Goal: Information Seeking & Learning: Find specific fact

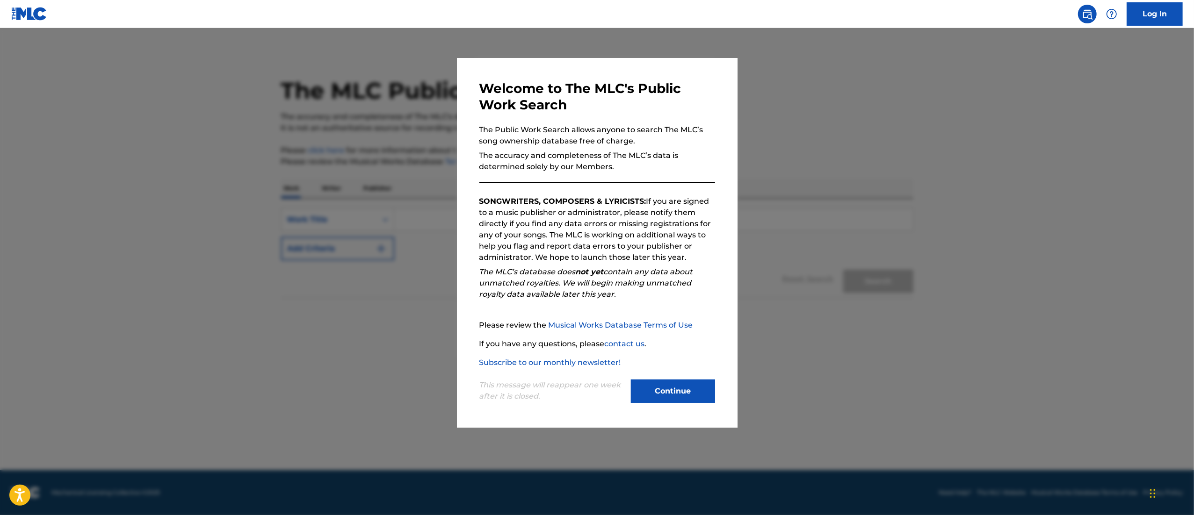
click at [618, 405] on div "This message will reappear one week after it is closed. Continue" at bounding box center [597, 386] width 236 height 37
click at [666, 397] on button "Continue" at bounding box center [673, 391] width 84 height 23
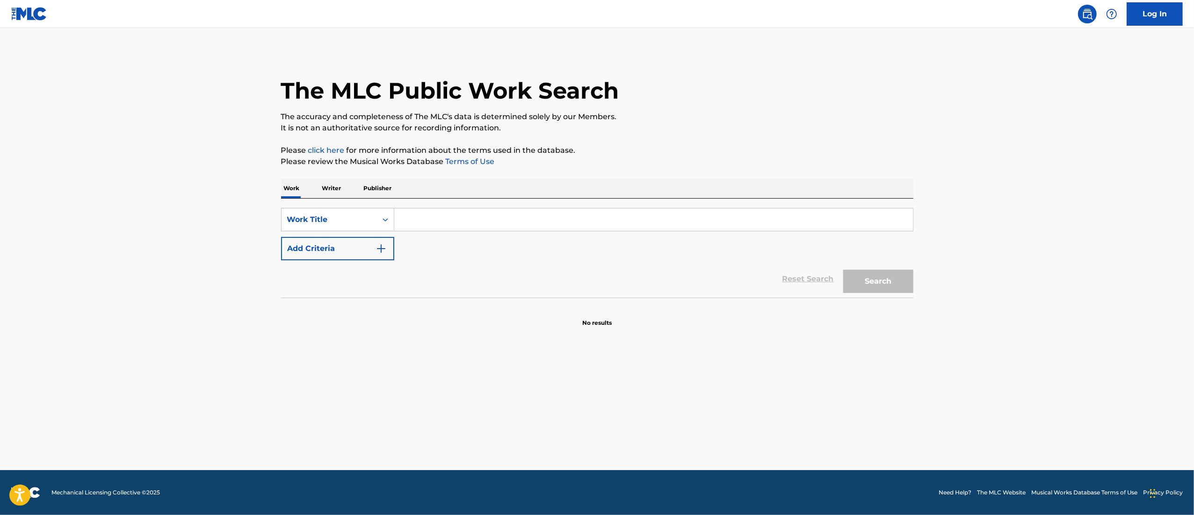
click at [365, 256] on button "Add Criteria" at bounding box center [337, 248] width 113 height 23
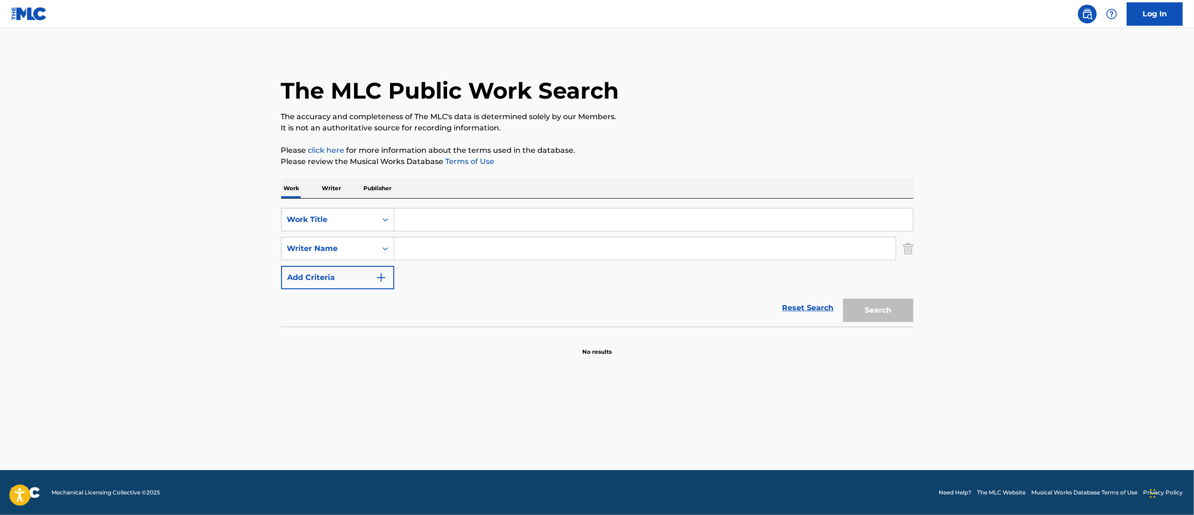
click at [442, 219] on input "Search Form" at bounding box center [653, 220] width 519 height 22
paste input "Twinkle Light"
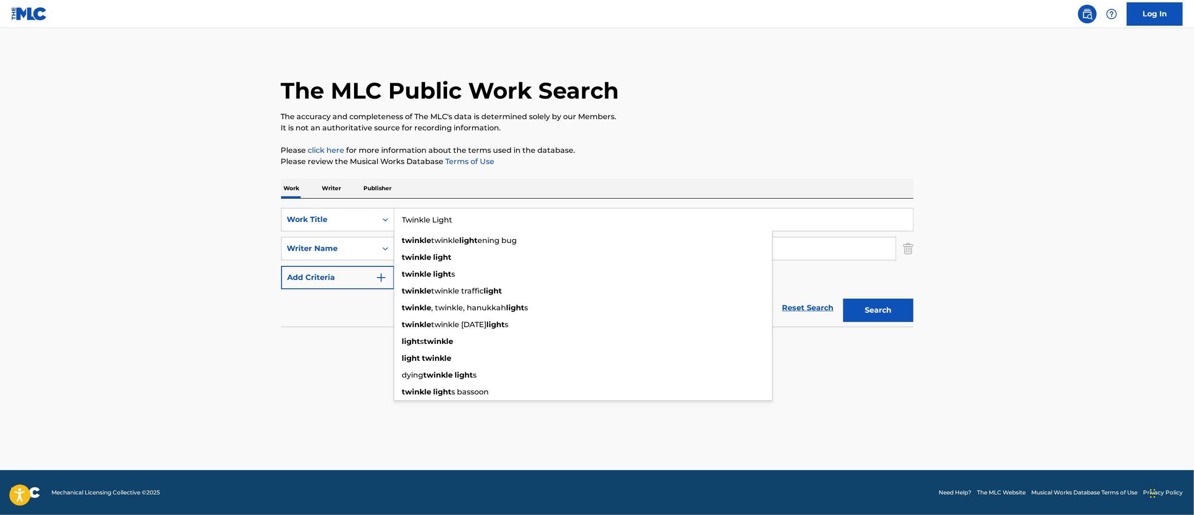
type input "Twinkle Light"
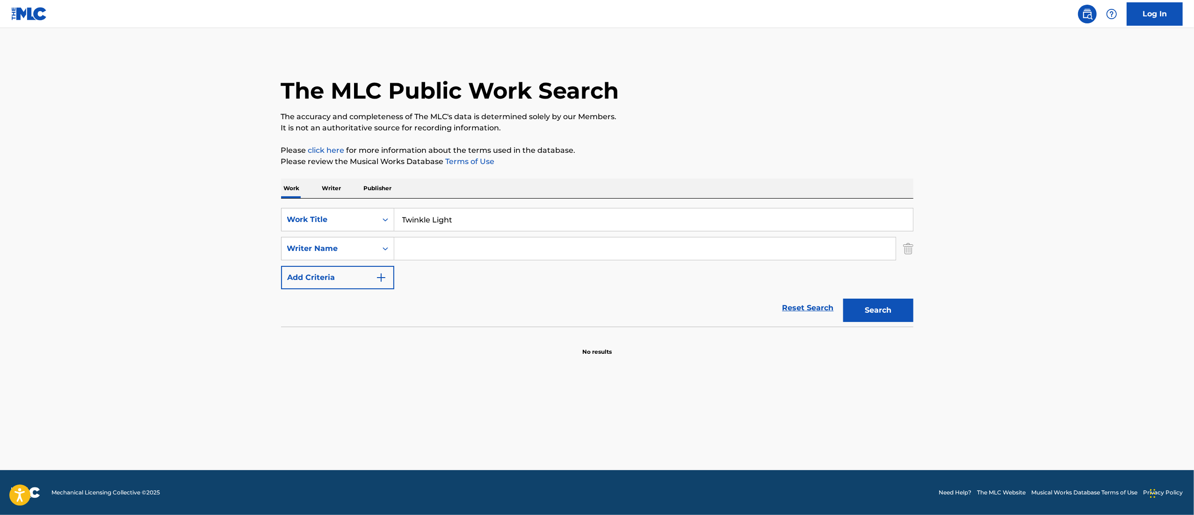
click at [517, 182] on div "Work Writer Publisher" at bounding box center [597, 189] width 632 height 20
click at [446, 258] on input "Search Form" at bounding box center [644, 249] width 501 height 22
paste input "TAUGEA DAYES"
click at [843, 299] on button "Search" at bounding box center [878, 310] width 70 height 23
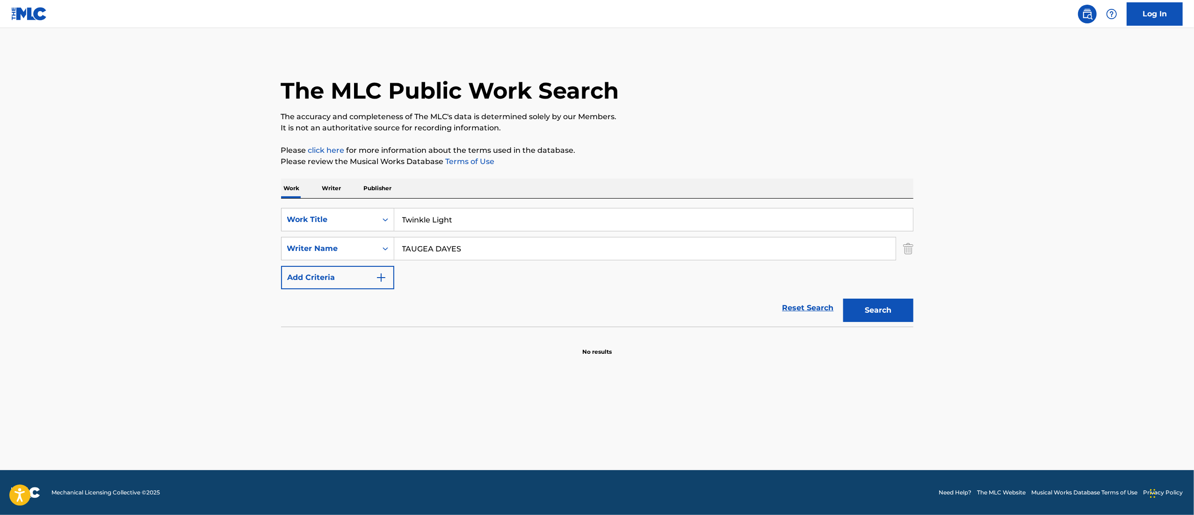
click at [843, 299] on button "Search" at bounding box center [878, 310] width 70 height 23
click at [461, 245] on input "TAUGEA DAYES" at bounding box center [644, 249] width 501 height 22
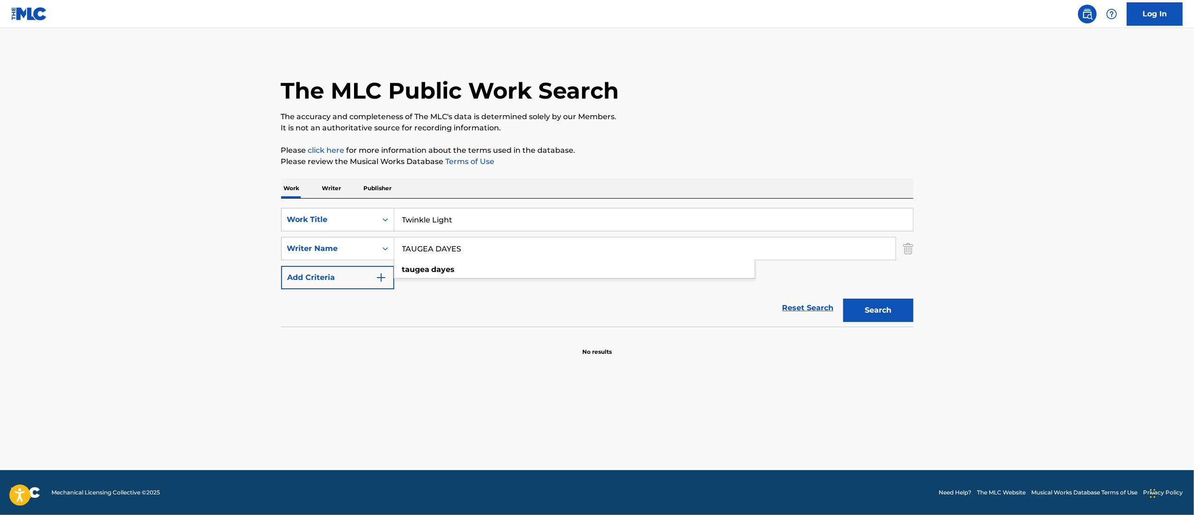
paste input "[PERSON_NAME]"
type input "[PERSON_NAME]"
click at [843, 299] on button "Search" at bounding box center [878, 310] width 70 height 23
click at [314, 249] on div "Writer Name" at bounding box center [329, 248] width 84 height 11
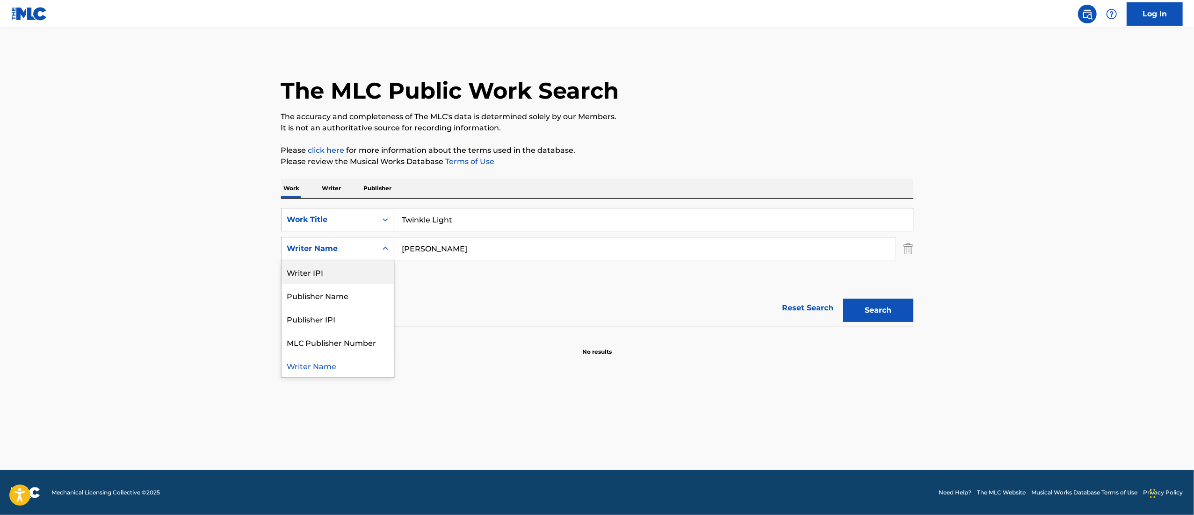
click at [308, 279] on div "Writer IPI" at bounding box center [337, 271] width 112 height 23
click at [474, 259] on input "Search Form" at bounding box center [644, 249] width 501 height 22
paste input "01118302008"
type input "01118302008"
click at [862, 313] on button "Search" at bounding box center [878, 310] width 70 height 23
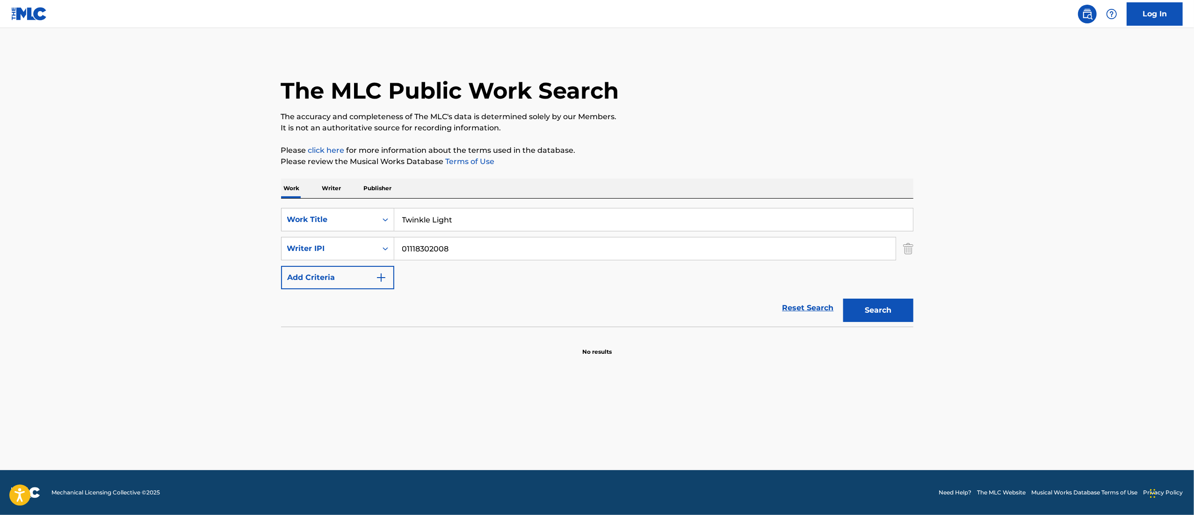
click at [862, 313] on button "Search" at bounding box center [878, 310] width 70 height 23
click at [483, 228] on input "Twinkle Light" at bounding box center [653, 220] width 519 height 22
paste input "Ya Te Olvidé"
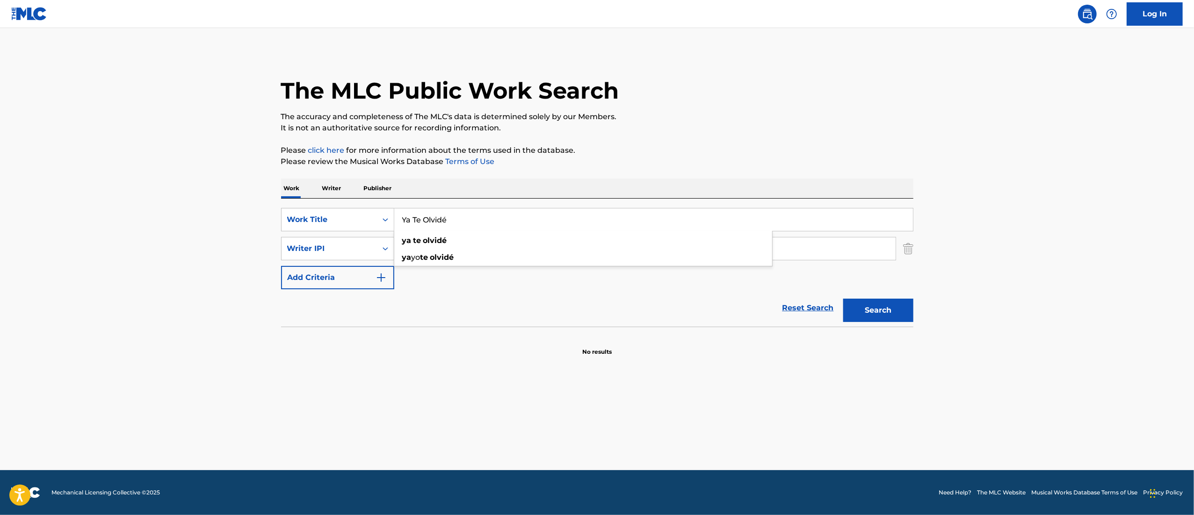
type input "Ya Te Olvidé"
click at [509, 314] on div "Reset Search Search" at bounding box center [597, 307] width 632 height 37
click at [470, 250] on input "01118302008" at bounding box center [644, 249] width 501 height 22
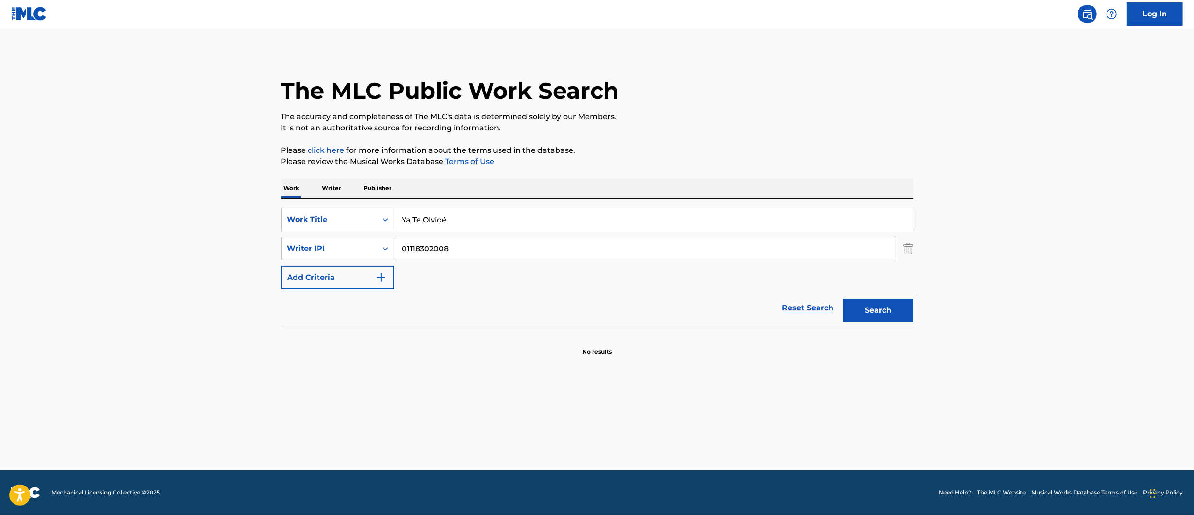
paste input "[PERSON_NAME]"
type input "[PERSON_NAME]"
click at [876, 312] on button "Search" at bounding box center [878, 310] width 70 height 23
click at [876, 312] on div "Search" at bounding box center [875, 307] width 75 height 37
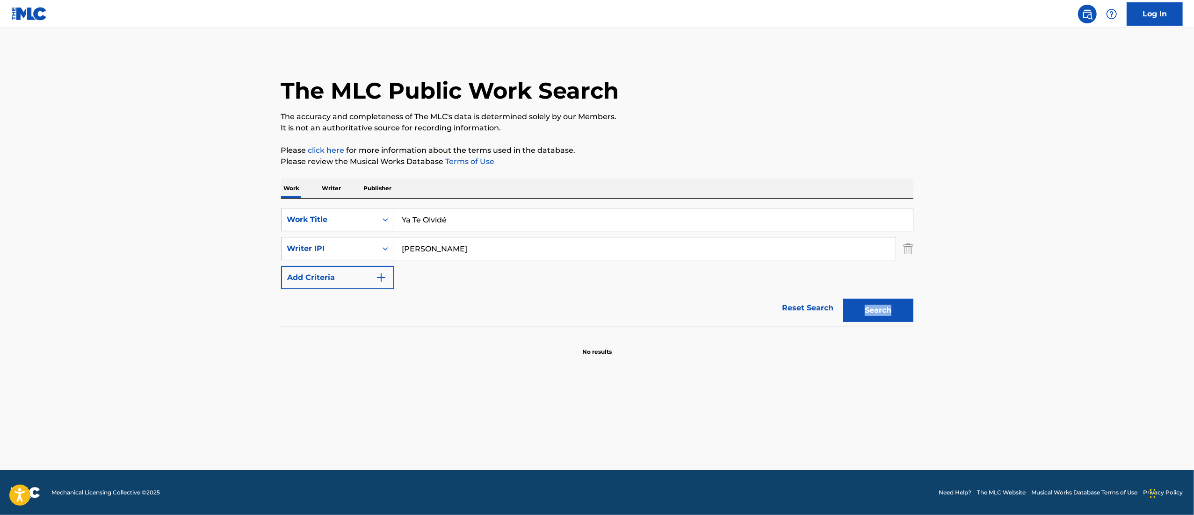
click at [876, 312] on button "Search" at bounding box center [878, 310] width 70 height 23
click at [457, 222] on input "Ya Te Olvidé" at bounding box center [653, 220] width 519 height 22
paste input "Nos Mal Acostumbramos"
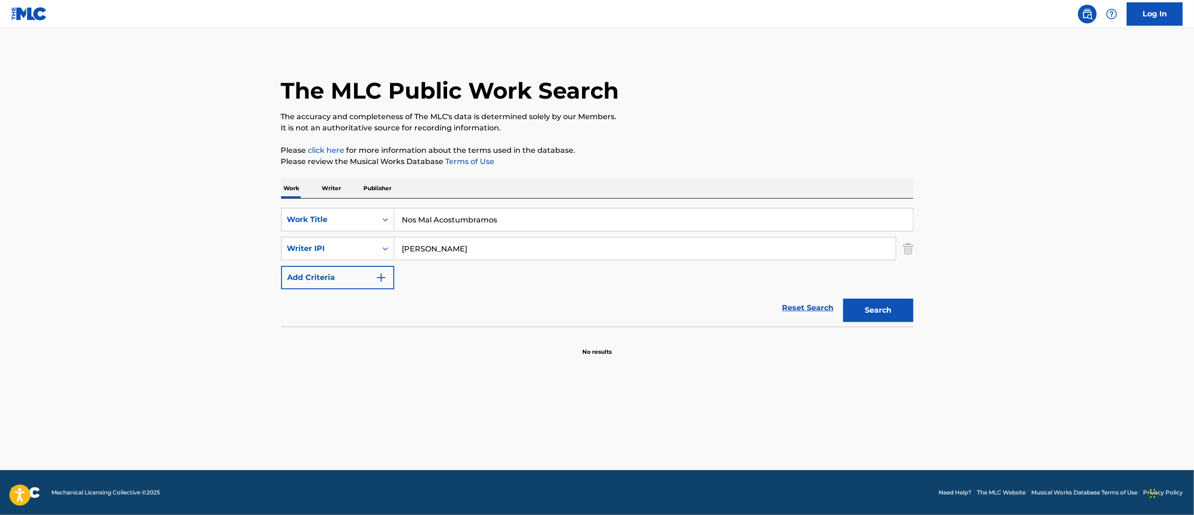
type input "Nos Mal Acostumbramos"
drag, startPoint x: 479, startPoint y: 243, endPoint x: 339, endPoint y: 216, distance: 142.3
click at [339, 216] on div "SearchWithCriteria58a6c25a-6860-46bf-8afb-58c4525d3ace Work Title Nos Mal Acost…" at bounding box center [597, 248] width 632 height 81
paste input "00374854131"
type input "00374854131"
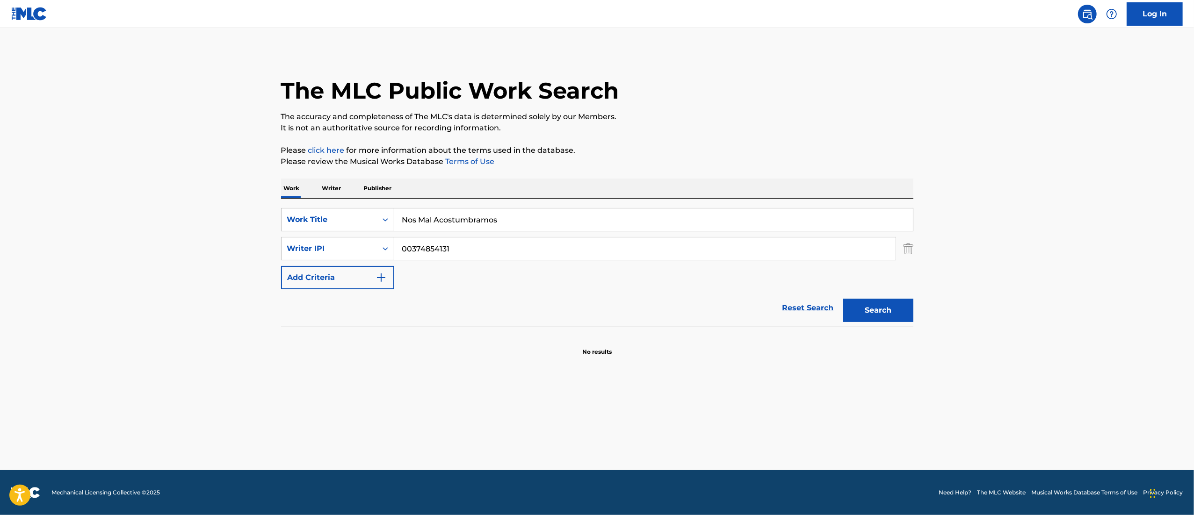
click at [878, 312] on button "Search" at bounding box center [878, 310] width 70 height 23
